Goal: Task Accomplishment & Management: Use online tool/utility

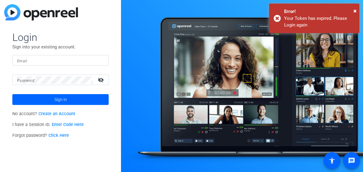
drag, startPoint x: 356, startPoint y: 10, endPoint x: 234, endPoint y: 36, distance: 125.3
click at [356, 10] on div "× Error! Your Token has expired. Please Login again" at bounding box center [314, 18] width 90 height 29
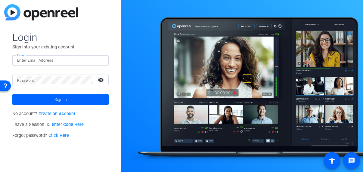
click at [52, 59] on input "Email" at bounding box center [60, 60] width 87 height 7
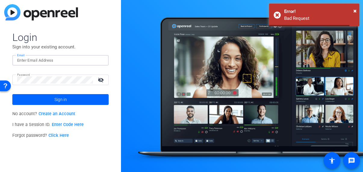
click at [31, 61] on input "Email" at bounding box center [60, 60] width 87 height 7
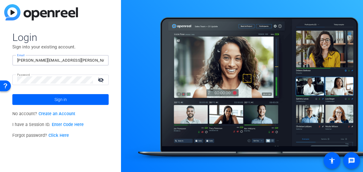
type input "[PERSON_NAME][EMAIL_ADDRESS][PERSON_NAME][DOMAIN_NAME]"
click at [12, 94] on button "Sign in" at bounding box center [60, 99] width 96 height 11
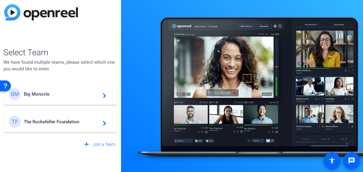
click at [44, 119] on span "The Rockefeller Foundation" at bounding box center [61, 121] width 75 height 5
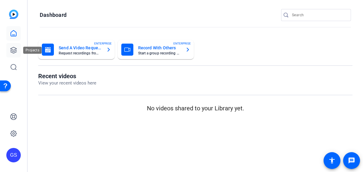
click at [11, 50] on icon at bounding box center [14, 50] width 6 height 6
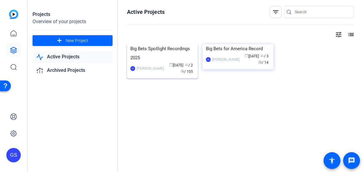
click at [153, 44] on img at bounding box center [162, 44] width 71 height 0
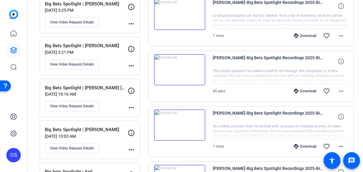
scroll to position [35, 0]
